Goal: Task Accomplishment & Management: Manage account settings

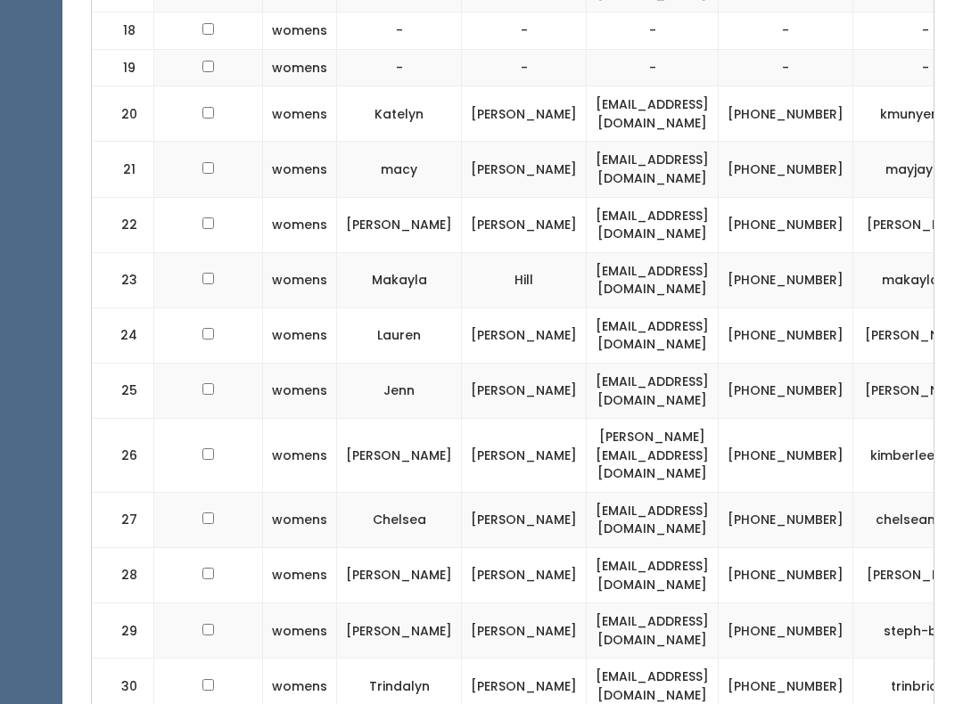
scroll to position [0, 198]
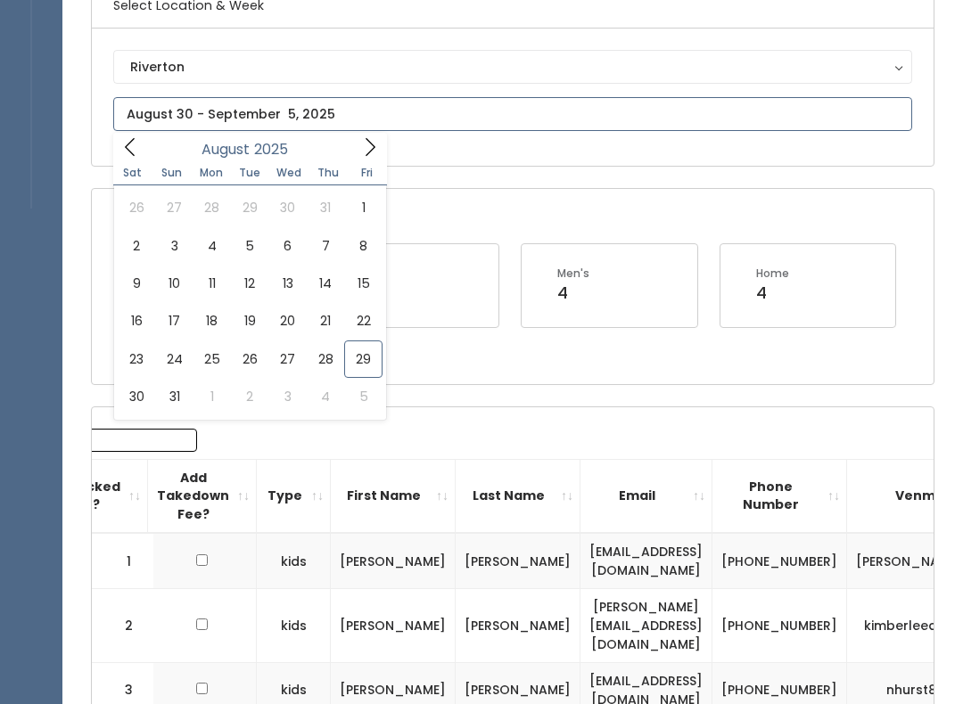
scroll to position [163, 0]
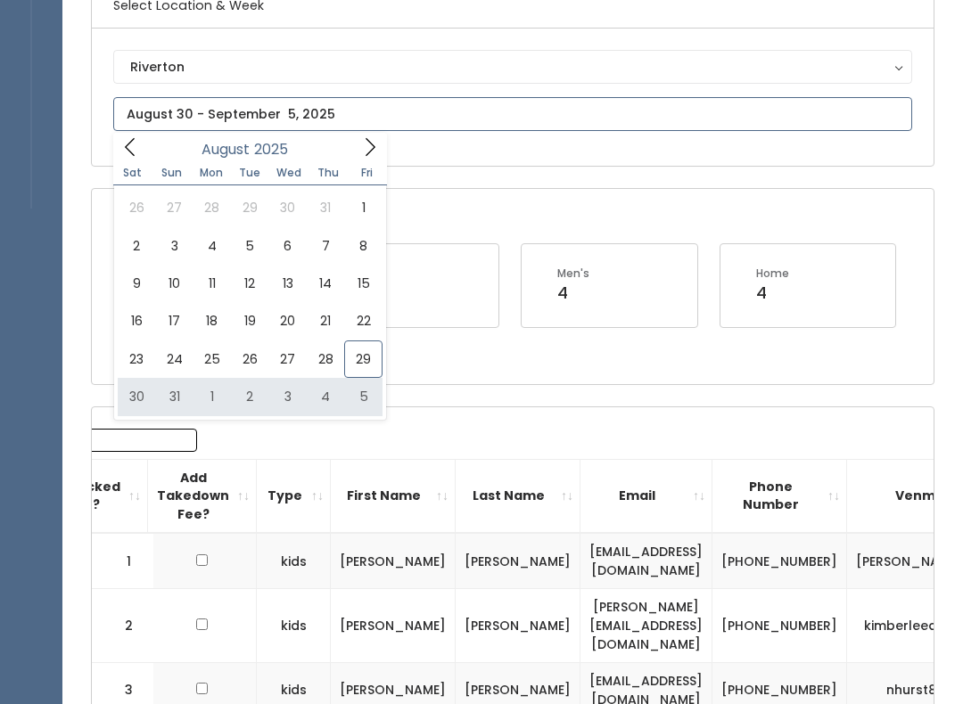
type input "[DATE] to [DATE]"
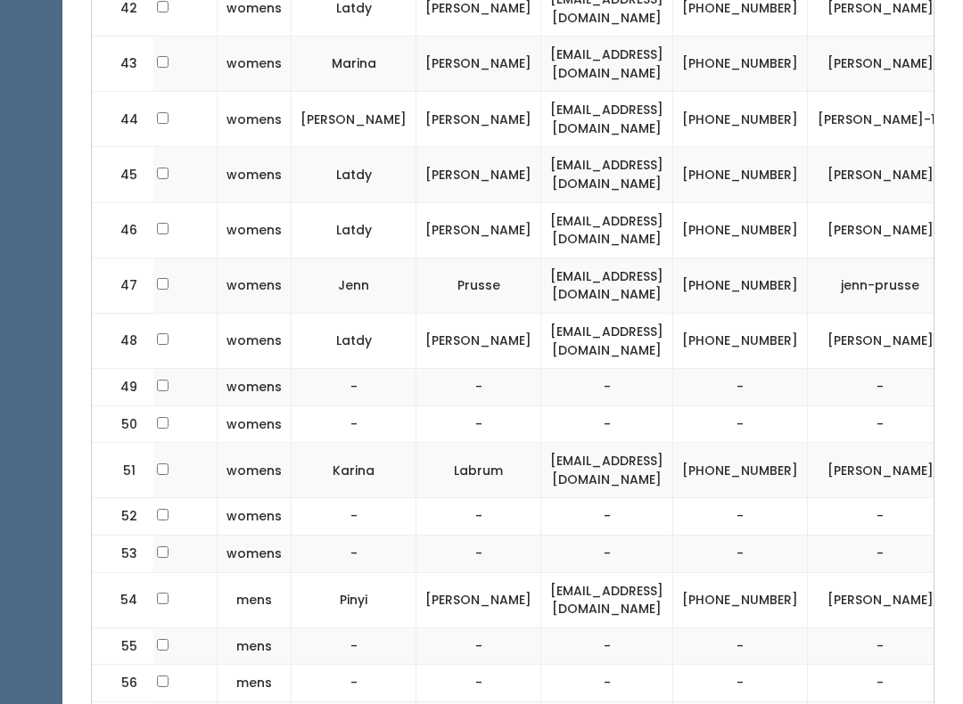
scroll to position [2934, 0]
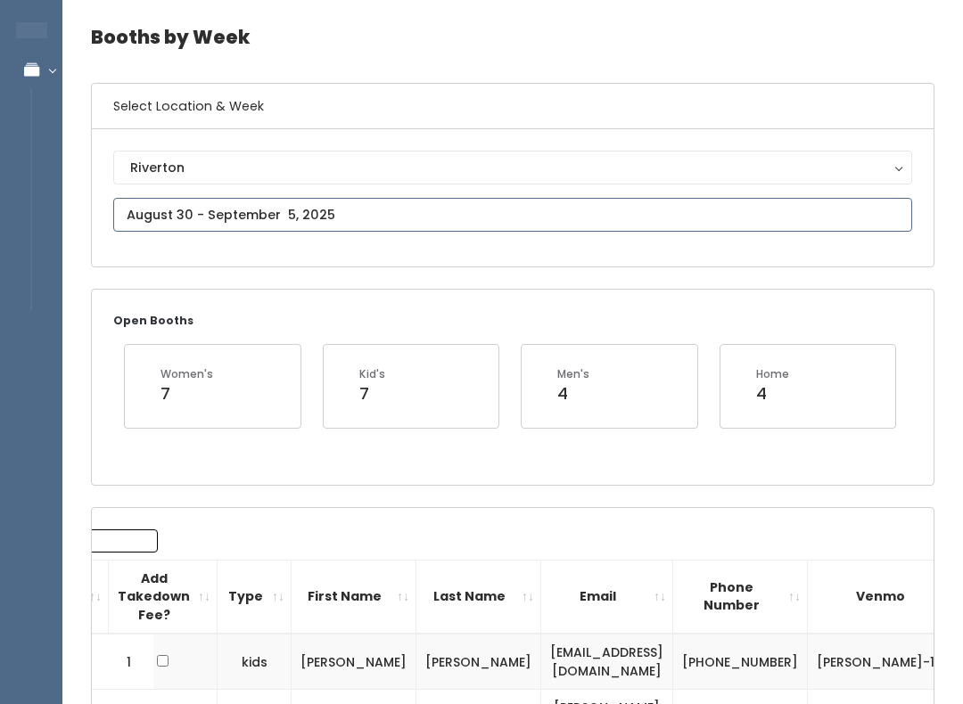
click at [547, 225] on input "text" at bounding box center [512, 216] width 799 height 34
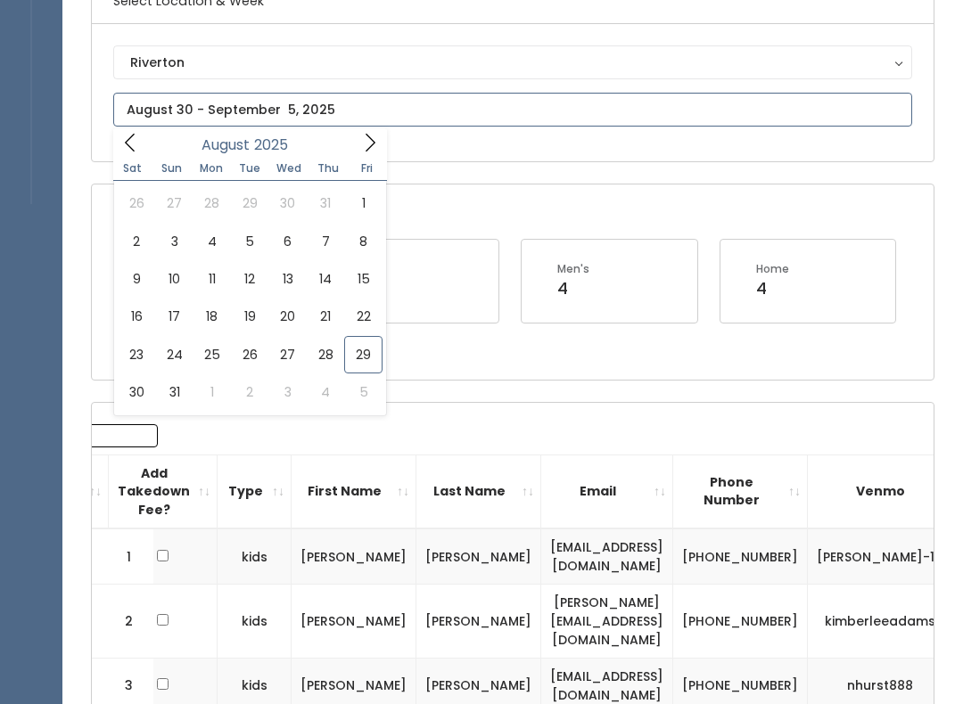
scroll to position [168, 0]
click at [369, 144] on icon at bounding box center [370, 143] width 20 height 20
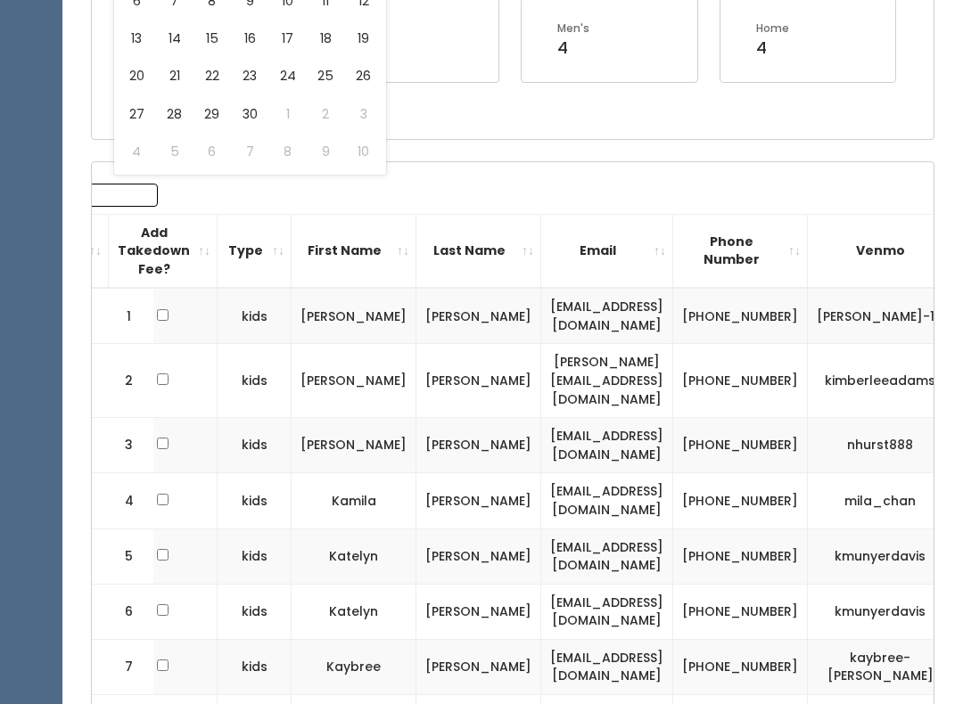
scroll to position [0, 0]
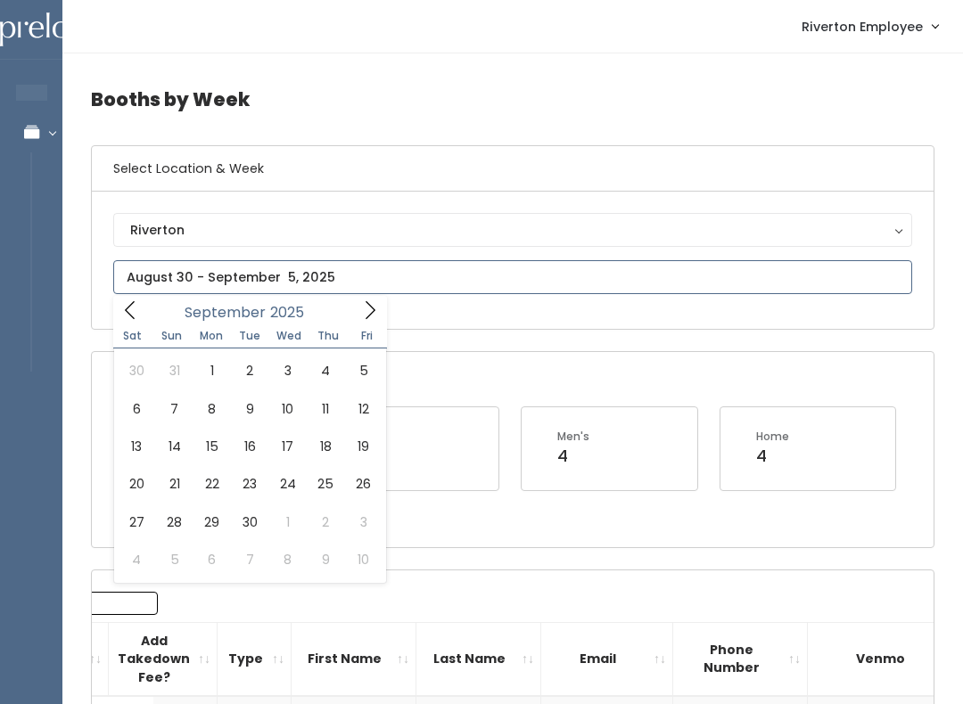
click at [144, 309] on span at bounding box center [130, 310] width 34 height 28
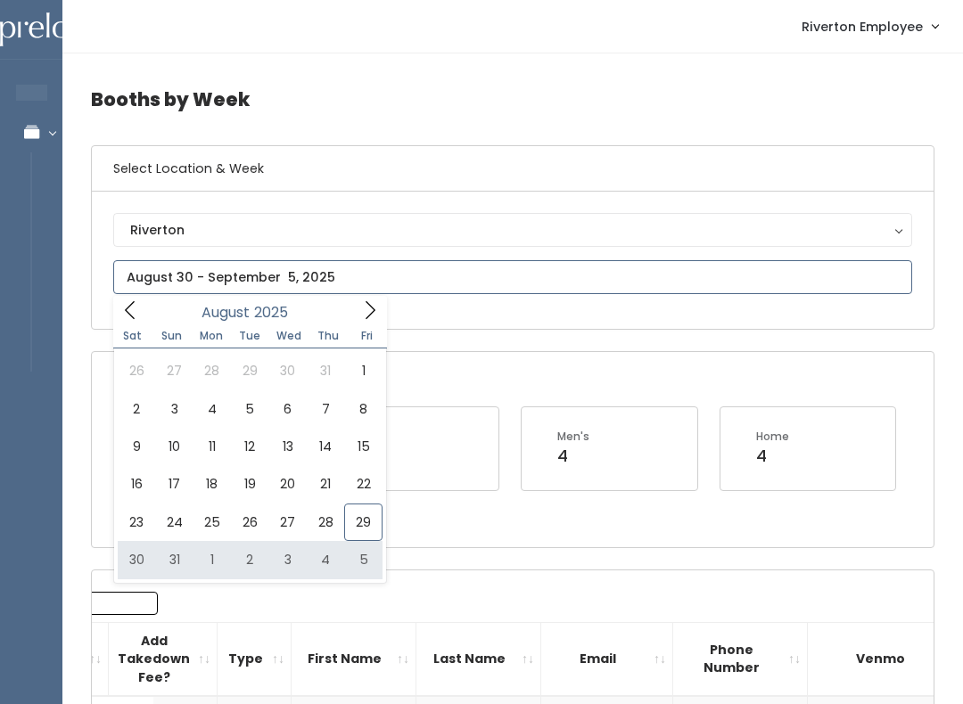
type input "August 30 to September 5"
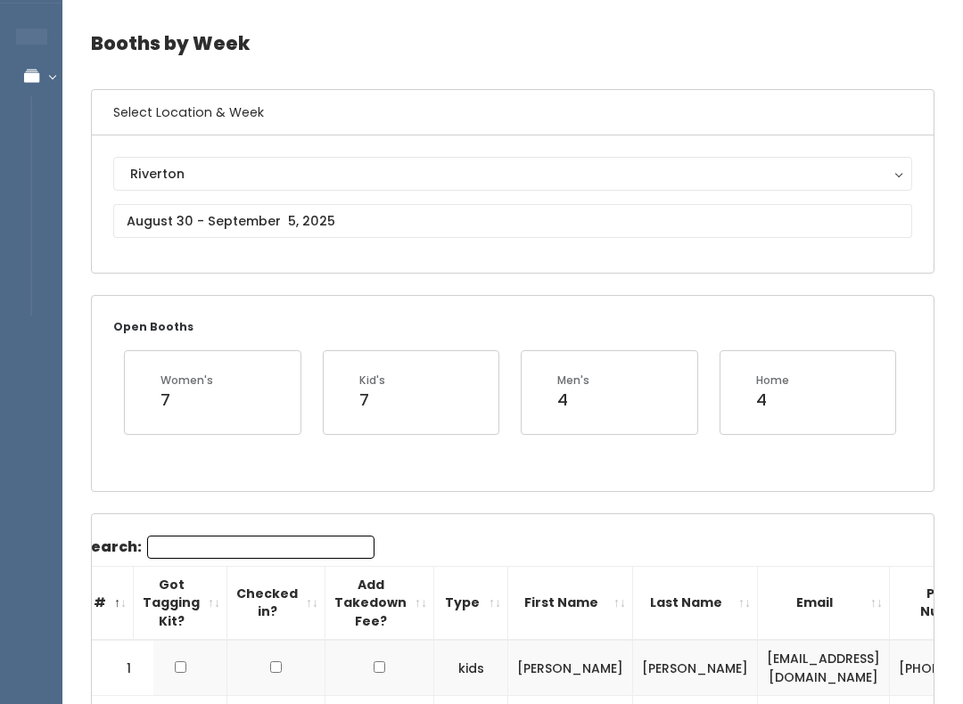
scroll to position [57, 0]
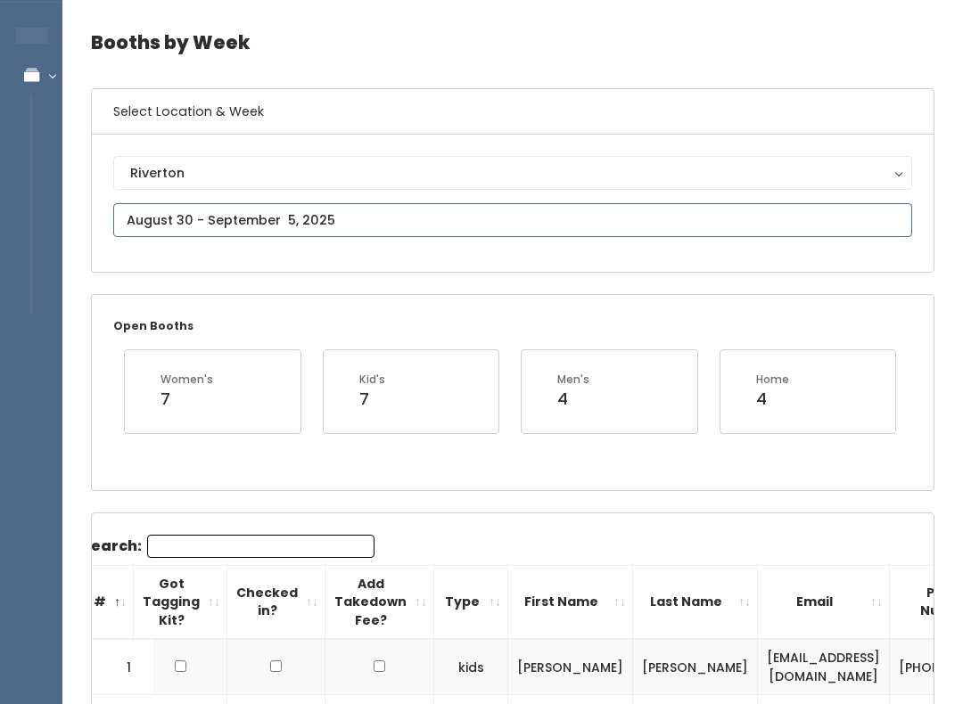
click at [206, 220] on input "text" at bounding box center [512, 220] width 799 height 34
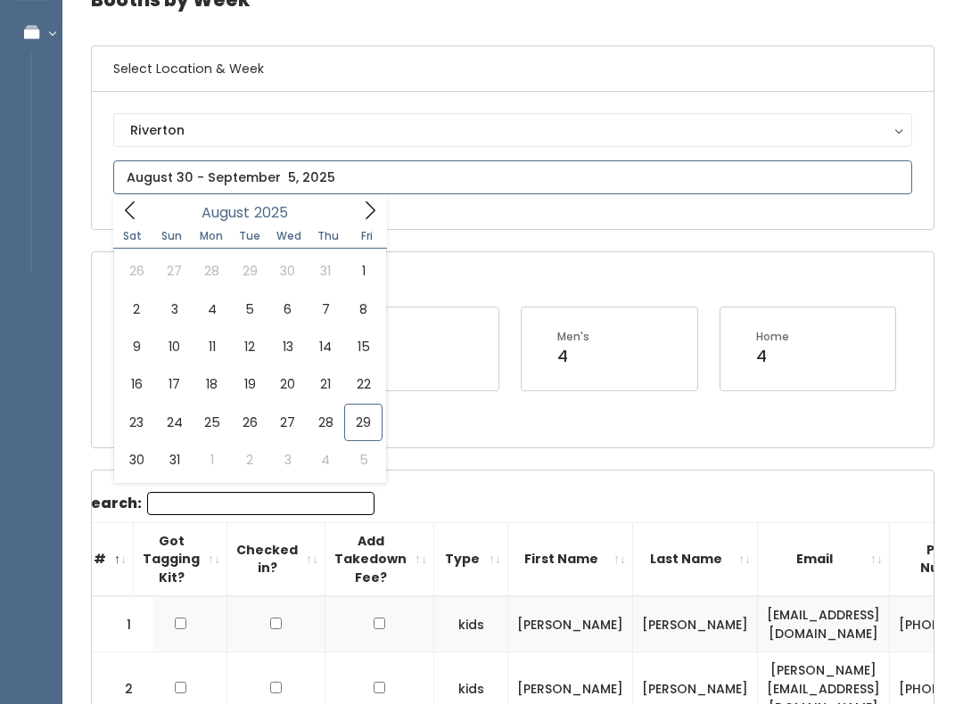
scroll to position [104, 0]
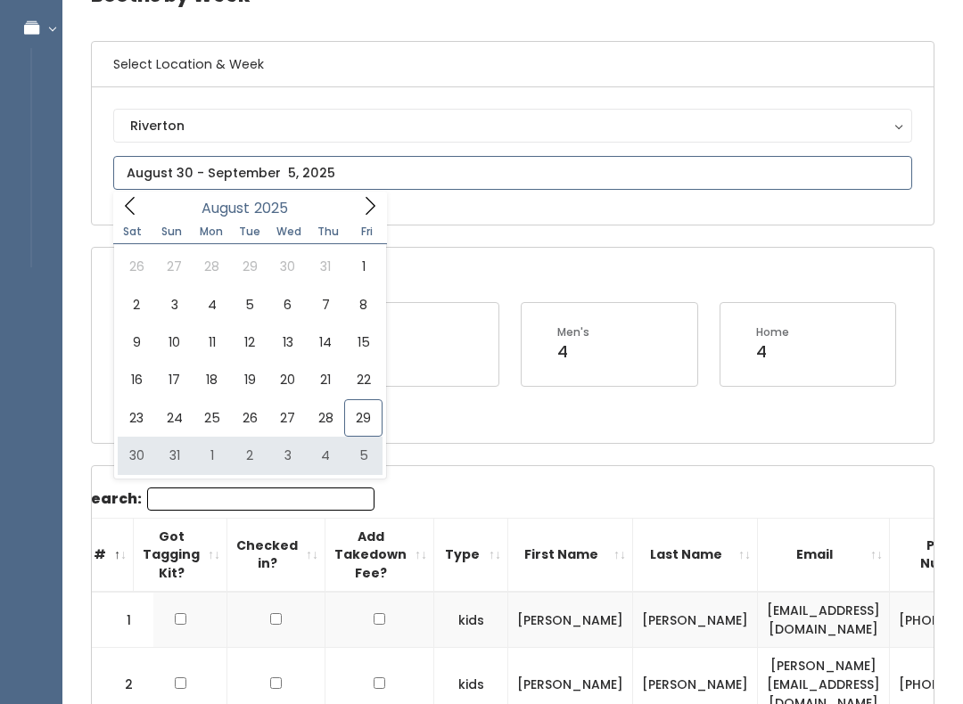
type input "[DATE] to [DATE]"
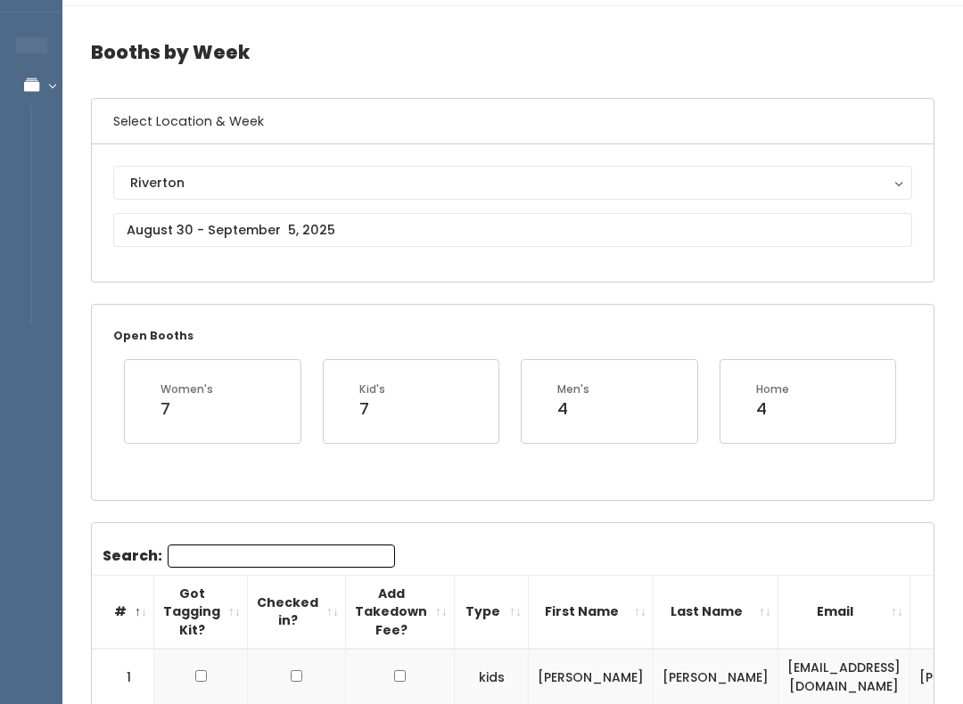
scroll to position [51, 0]
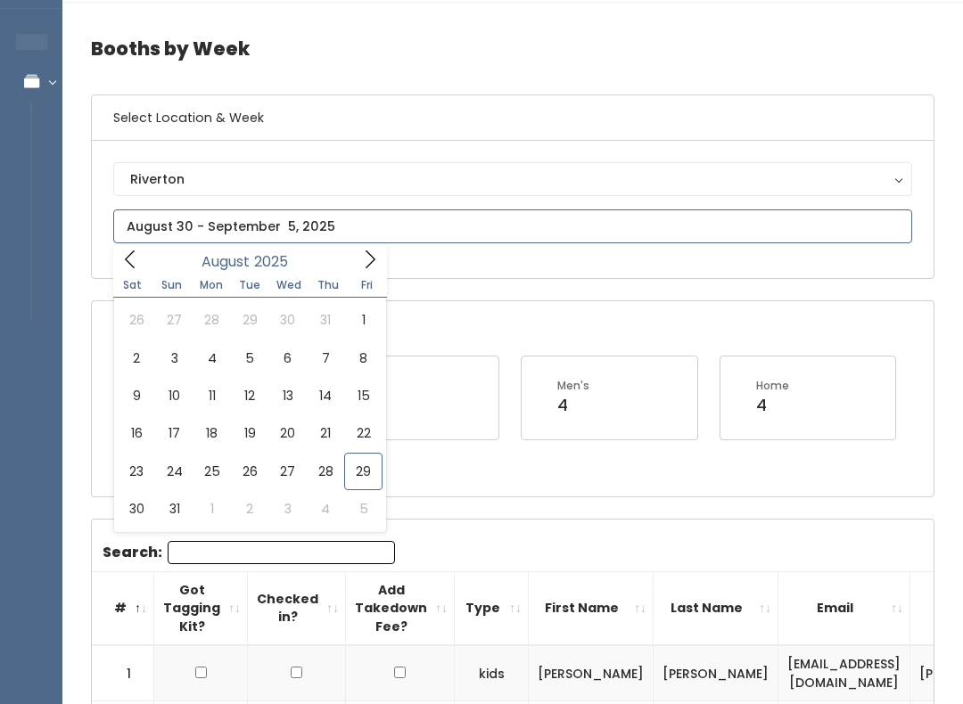
click at [365, 249] on span at bounding box center [370, 259] width 34 height 28
click at [356, 257] on span at bounding box center [370, 259] width 34 height 28
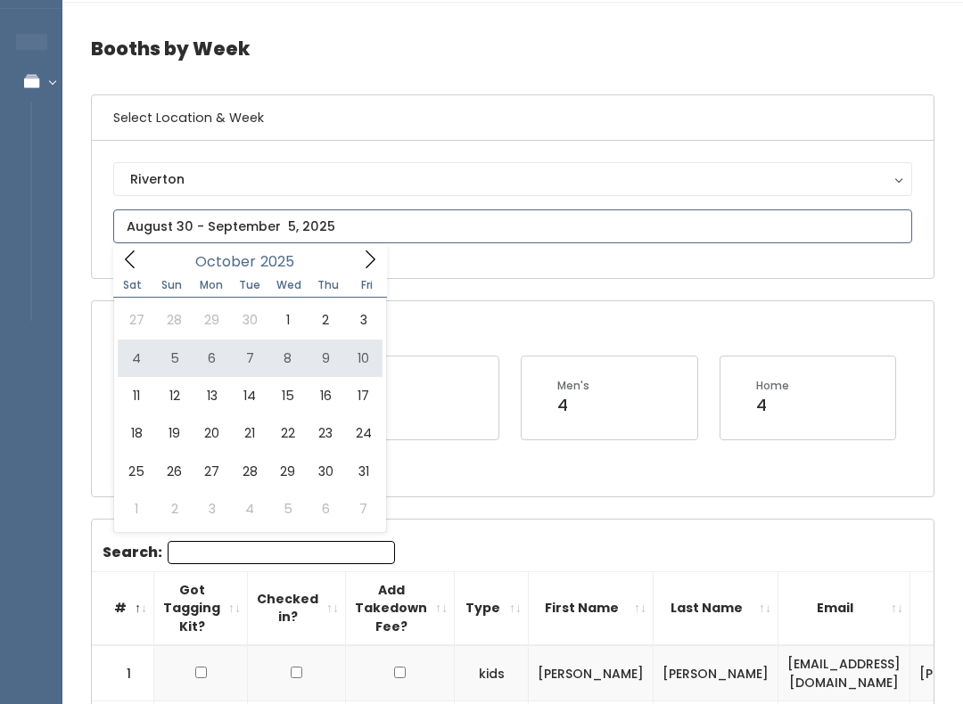
type input "October 4 to October 10"
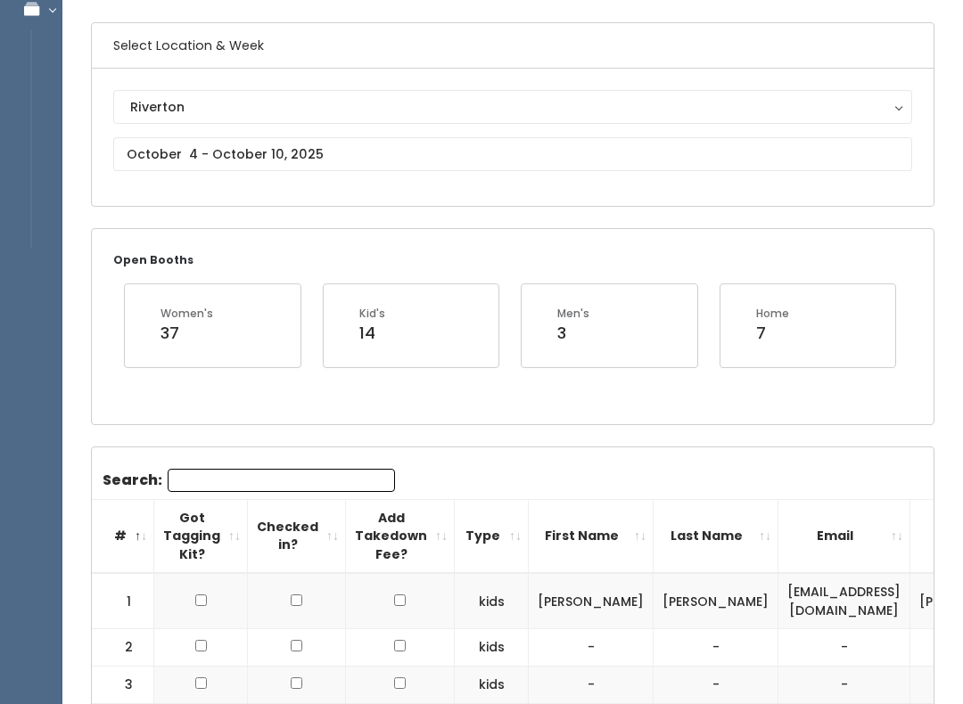
scroll to position [119, 0]
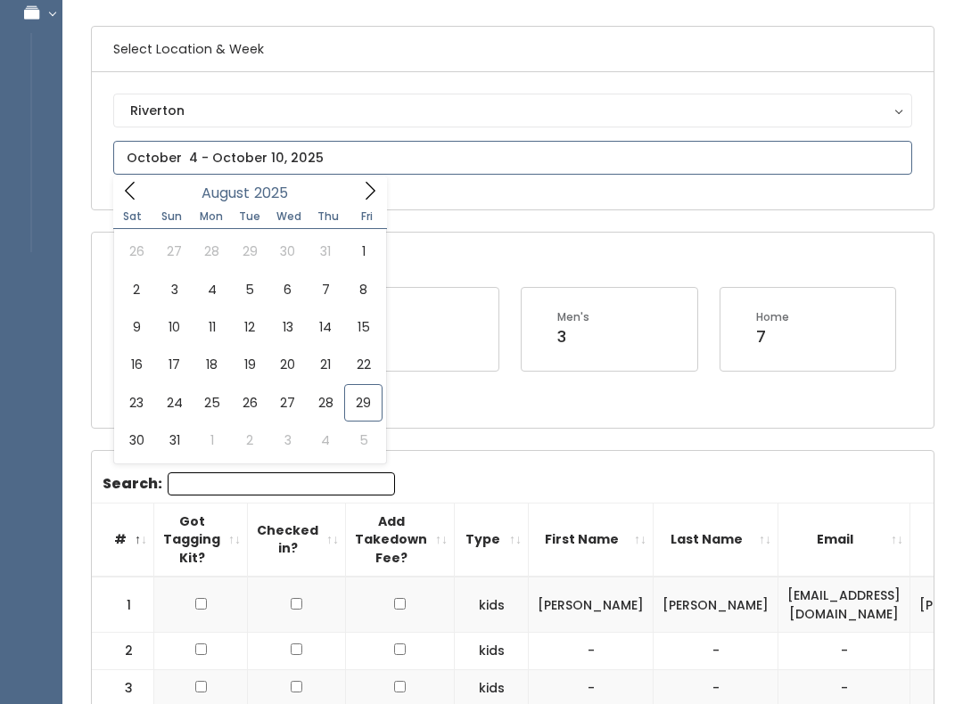
type input "August 23 to August 29"
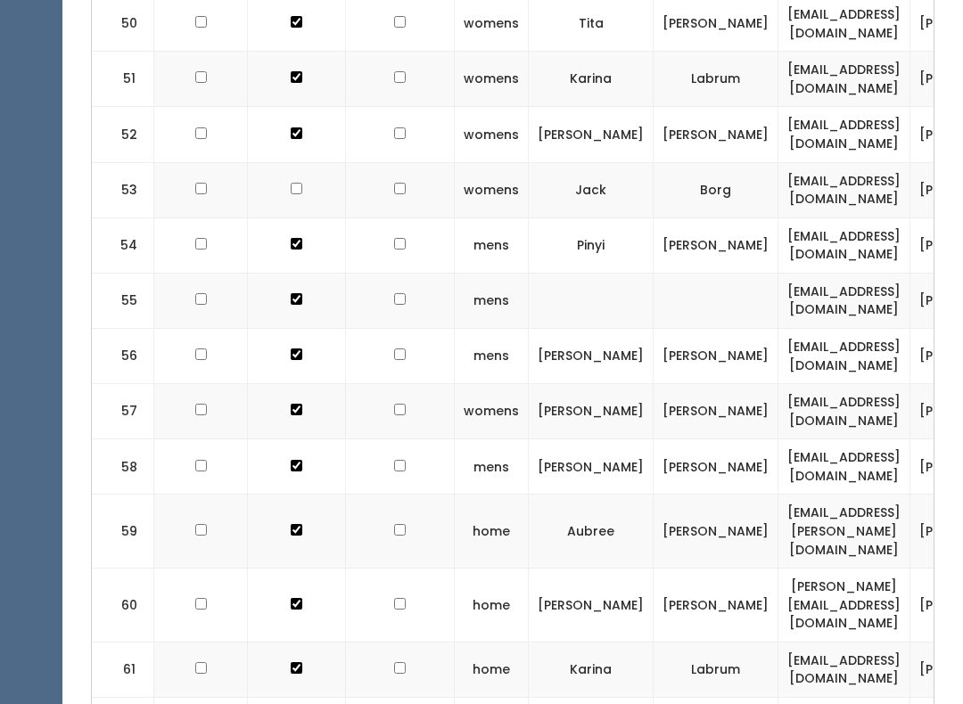
scroll to position [3499, 0]
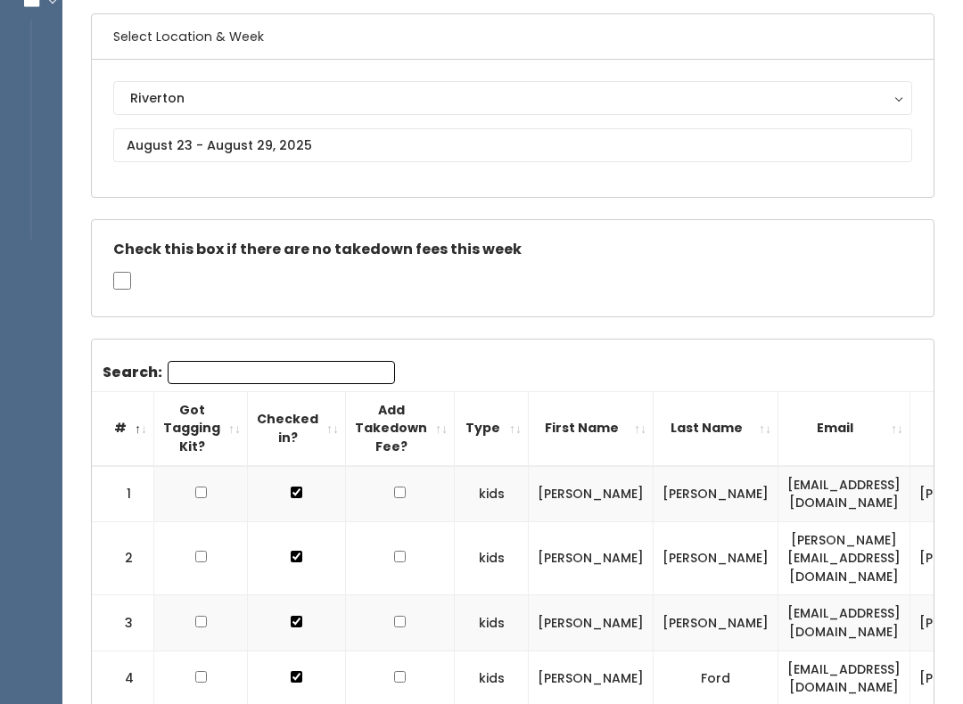
click at [597, 432] on th "First Name" at bounding box center [591, 429] width 125 height 74
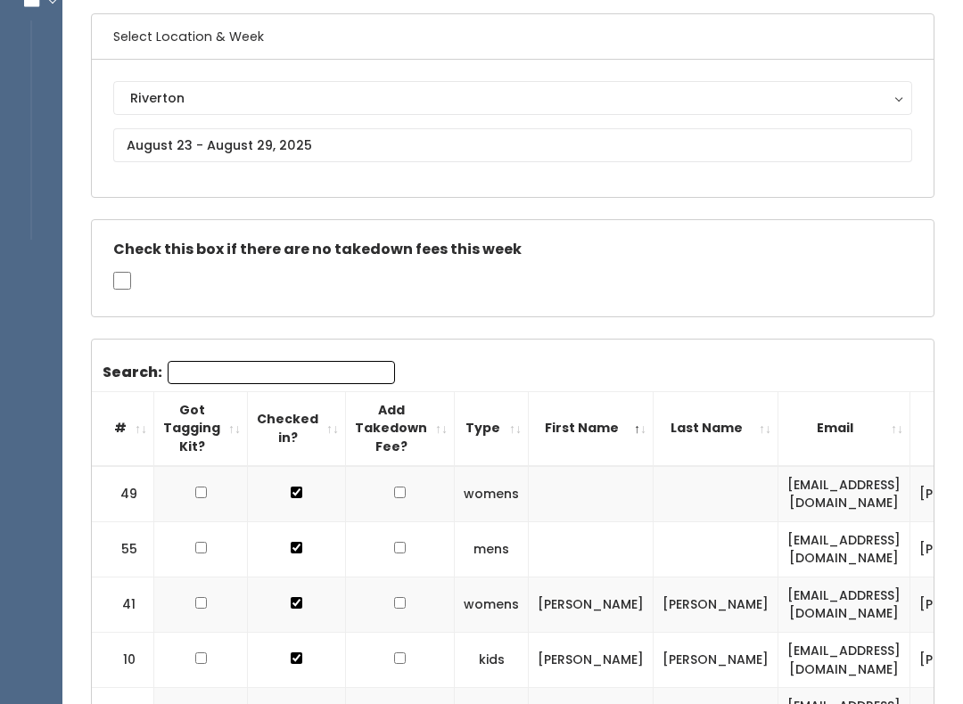
scroll to position [132, 0]
click at [579, 426] on th "First Name" at bounding box center [591, 428] width 125 height 74
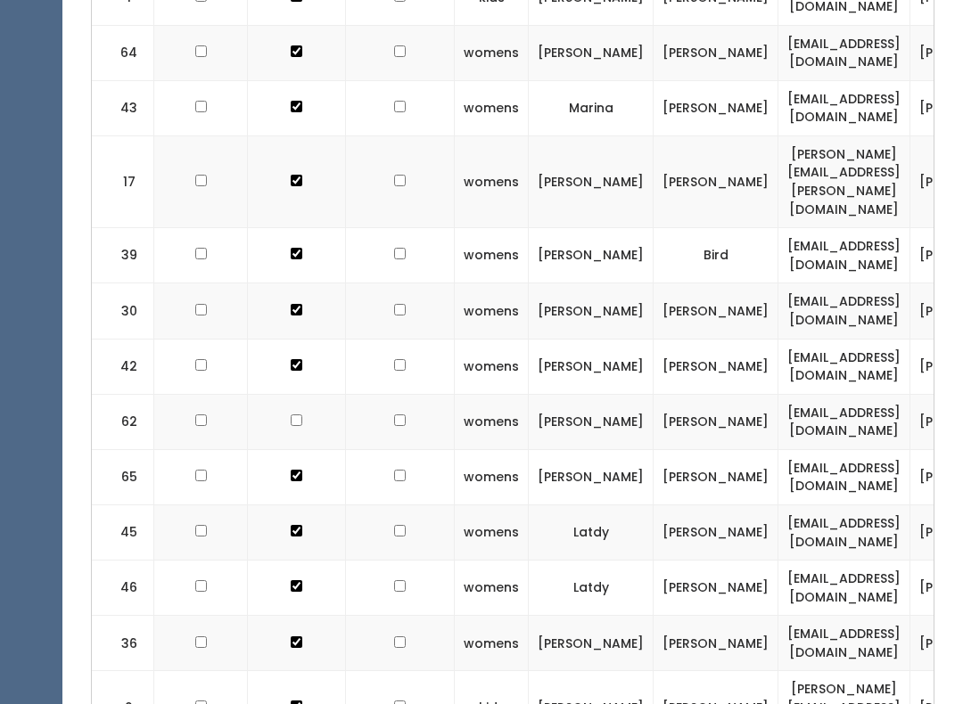
scroll to position [1611, 0]
